Goal: Obtain resource: Download file/media

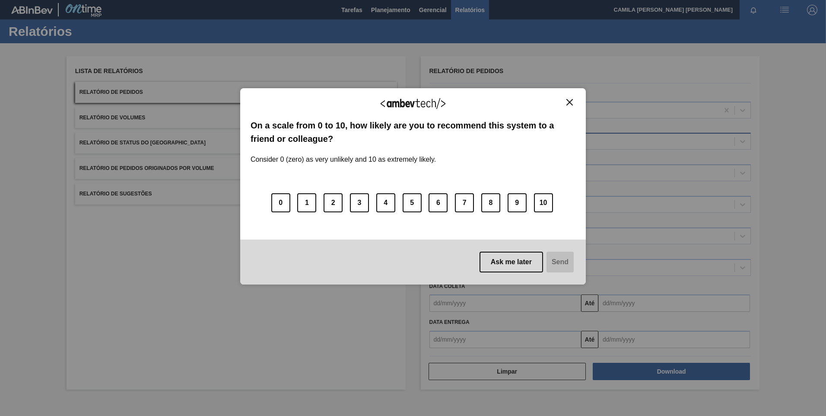
click at [491, 140] on label "On a scale from 0 to 10, how likely are you to recommend this system to a frien…" at bounding box center [413, 132] width 325 height 26
click at [572, 101] on img "Close" at bounding box center [569, 102] width 6 height 6
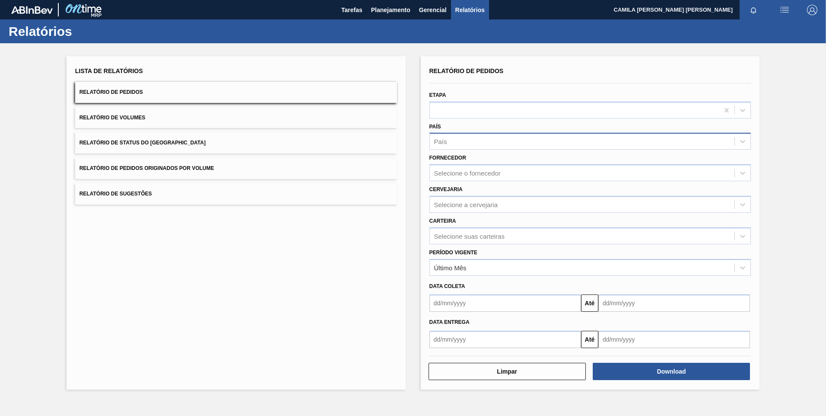
click at [482, 147] on div "País" at bounding box center [582, 141] width 305 height 13
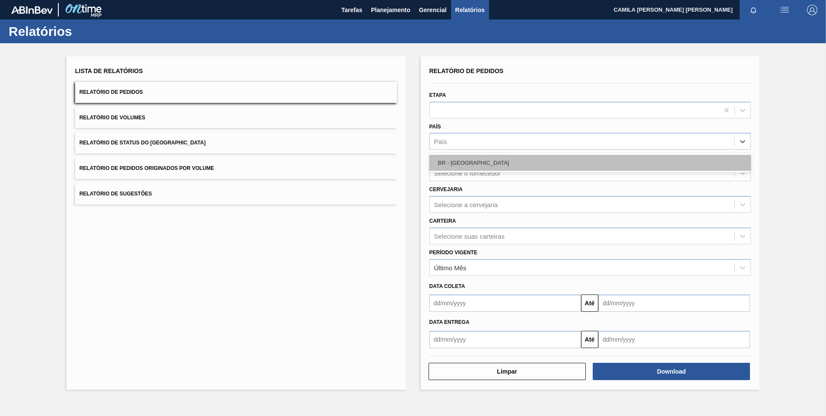
click at [484, 161] on div "BR - [GEOGRAPHIC_DATA]" at bounding box center [590, 163] width 322 height 16
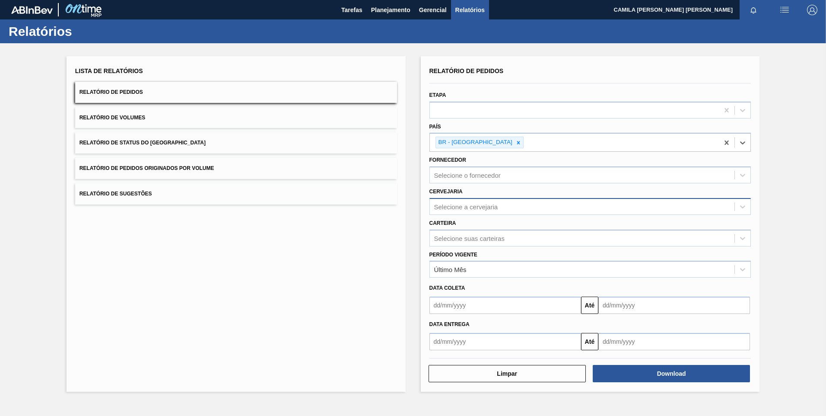
click at [464, 205] on div "Selecione a cervejaria" at bounding box center [466, 206] width 64 height 7
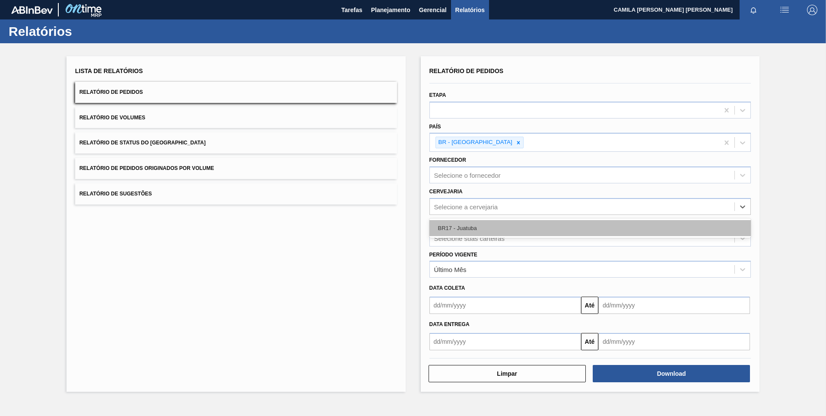
click at [472, 221] on div "BR17 - Juatuba" at bounding box center [590, 228] width 322 height 16
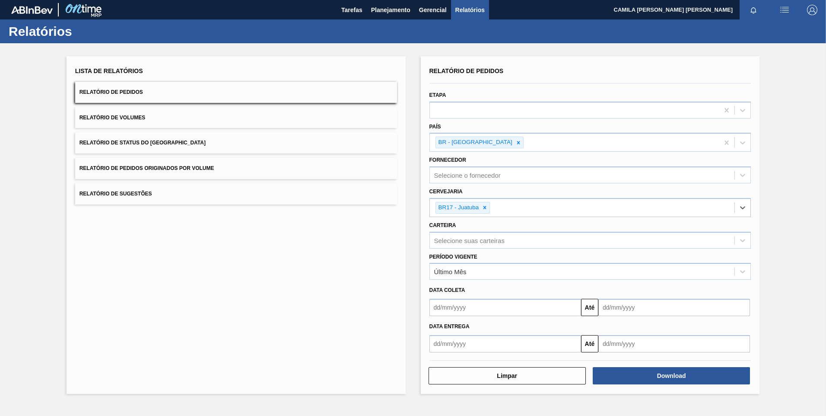
click at [456, 305] on input "text" at bounding box center [505, 307] width 152 height 17
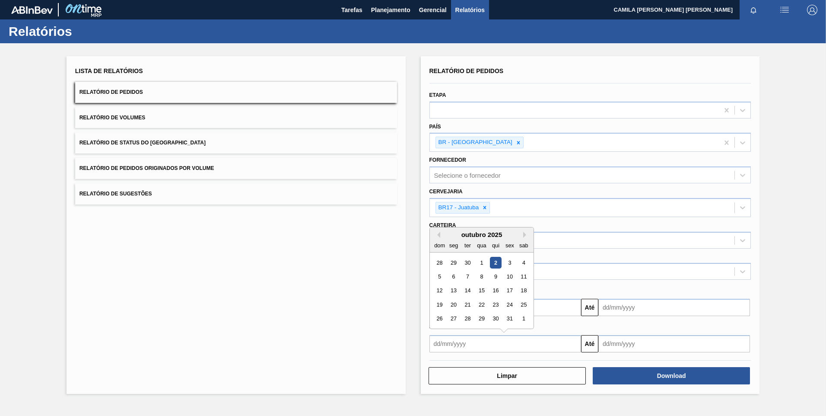
click at [449, 342] on input "text" at bounding box center [505, 343] width 152 height 17
click at [438, 233] on button "Previous Month" at bounding box center [437, 235] width 6 height 6
click at [456, 261] on div "1" at bounding box center [454, 262] width 12 height 12
type input "[DATE]"
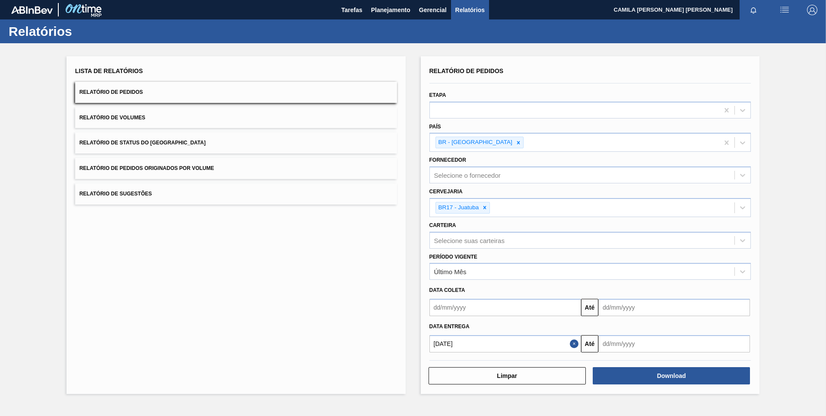
click at [633, 345] on input "text" at bounding box center [674, 343] width 152 height 17
click at [695, 235] on button "Next Month" at bounding box center [695, 235] width 6 height 6
click at [635, 318] on div "27" at bounding box center [637, 318] width 12 height 12
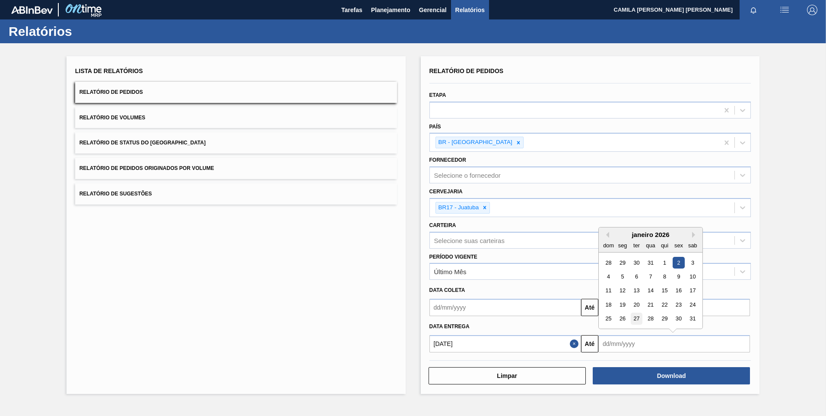
type input "[DATE]"
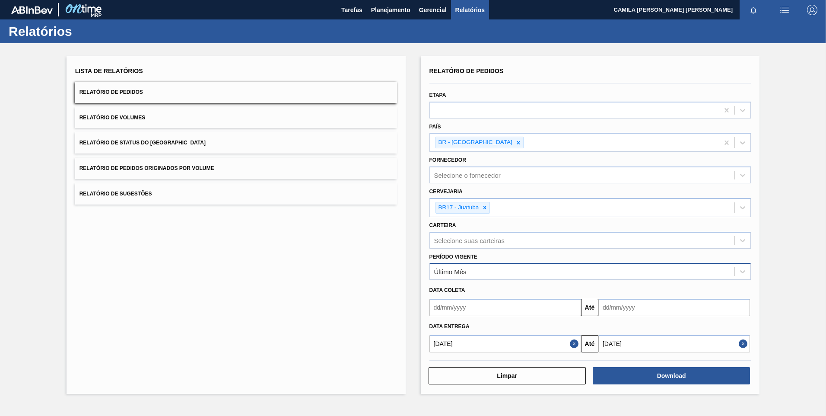
click at [496, 266] on div "Último Mês" at bounding box center [582, 271] width 305 height 13
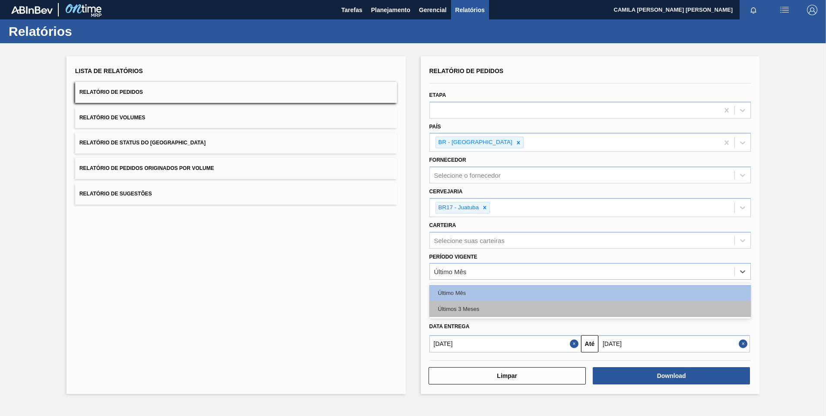
click at [472, 306] on div "Últimos 3 Meses" at bounding box center [590, 309] width 322 height 16
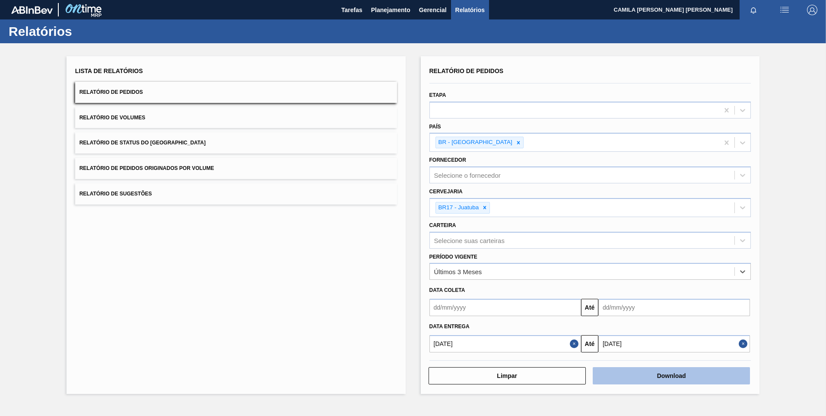
click at [658, 379] on button "Download" at bounding box center [671, 375] width 157 height 17
